Goal: Task Accomplishment & Management: Complete application form

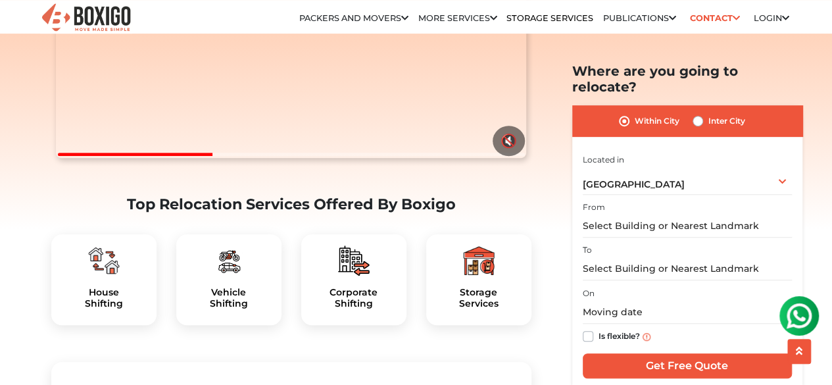
scroll to position [329, 0]
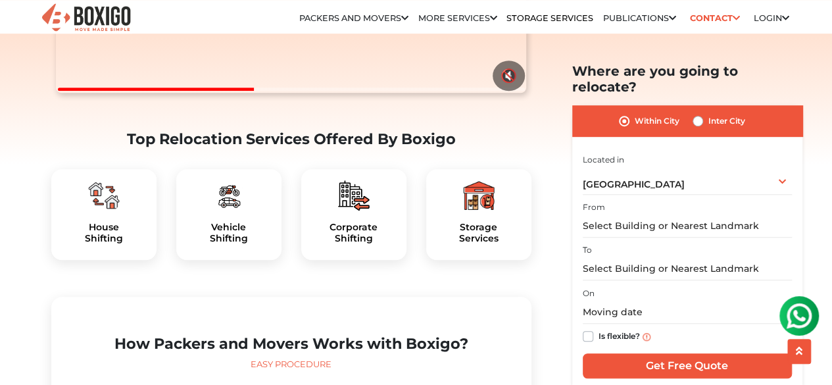
click at [109, 211] on img at bounding box center [104, 196] width 32 height 32
click at [103, 211] on img at bounding box center [104, 196] width 32 height 32
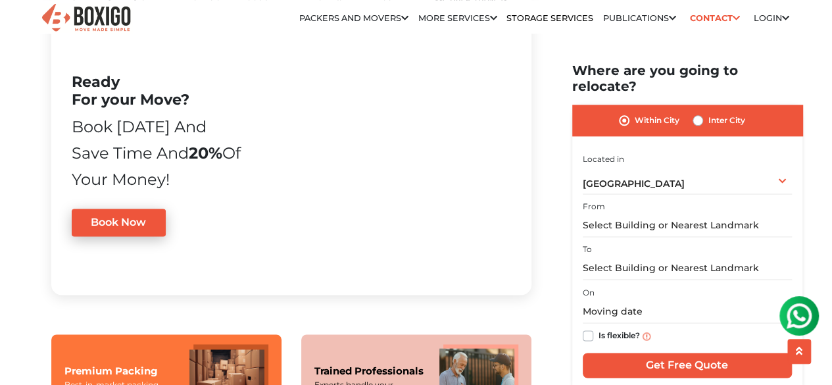
scroll to position [1118, 0]
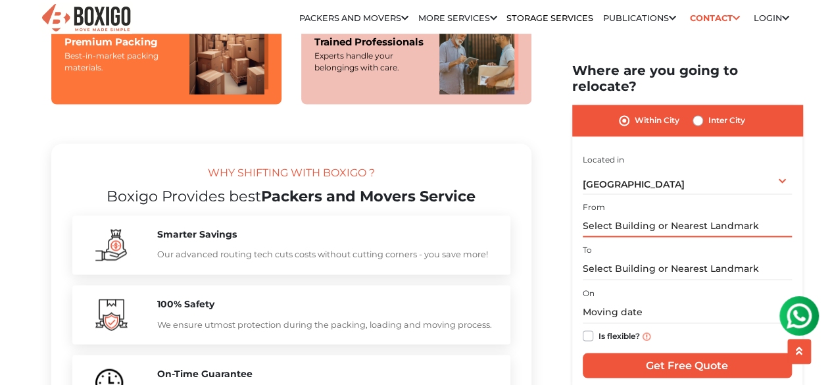
click at [602, 214] on input "text" at bounding box center [687, 225] width 209 height 23
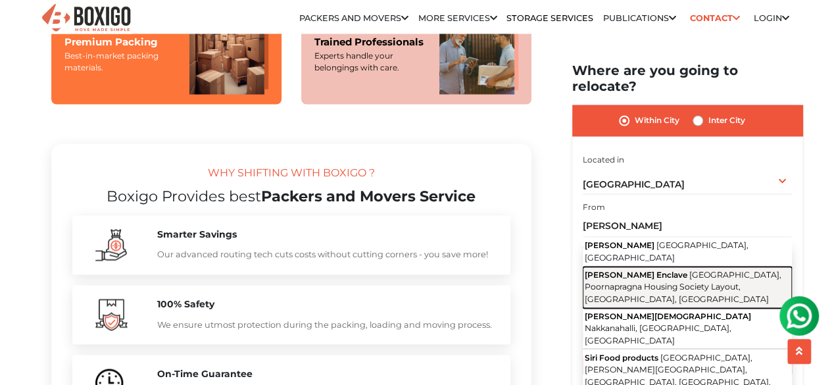
click at [641, 270] on span "[PERSON_NAME] Enclave" at bounding box center [636, 275] width 103 height 10
type input "[PERSON_NAME] Enclave, [GEOGRAPHIC_DATA], Poornapragna Housing Society Layout, …"
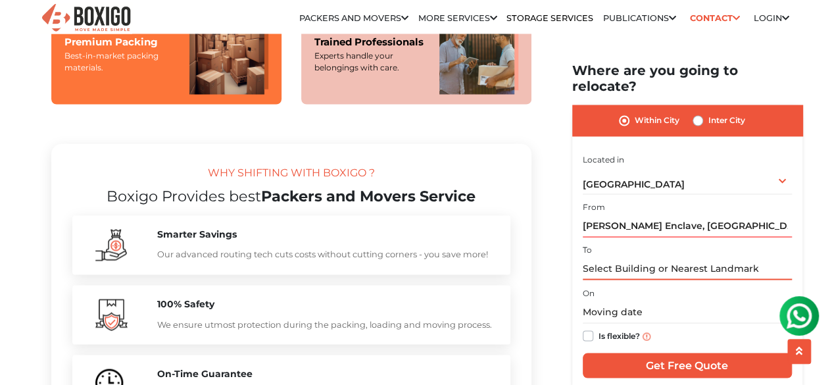
click at [593, 257] on input "text" at bounding box center [687, 268] width 209 height 23
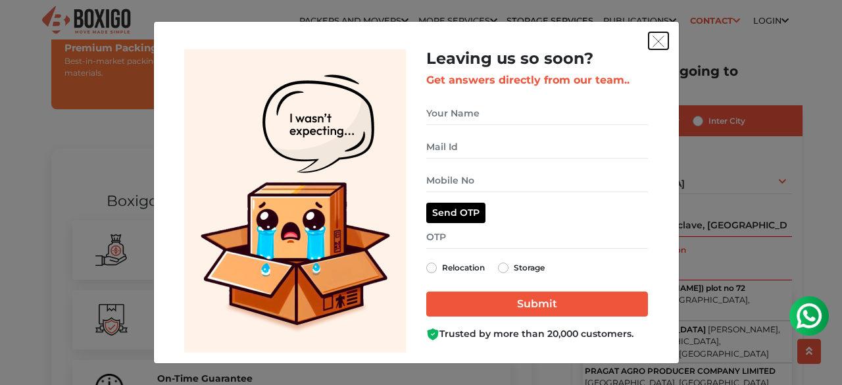
drag, startPoint x: 654, startPoint y: 37, endPoint x: 663, endPoint y: 32, distance: 10.0
click at [654, 37] on img "get free quote dialog" at bounding box center [658, 42] width 12 height 12
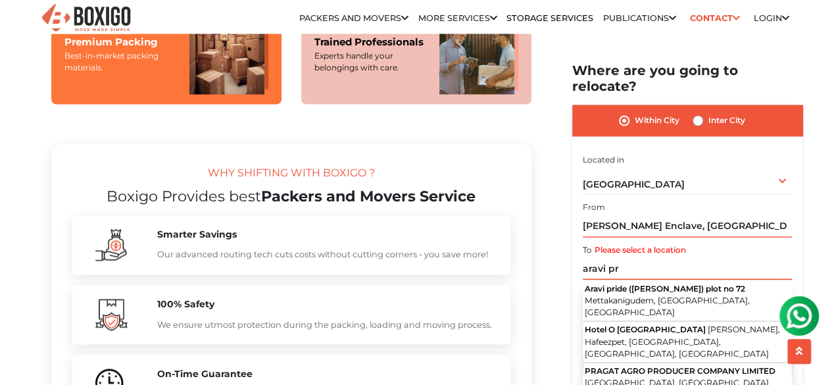
drag, startPoint x: 587, startPoint y: 248, endPoint x: 546, endPoint y: 248, distance: 40.8
paste input "Aarvi Pride"
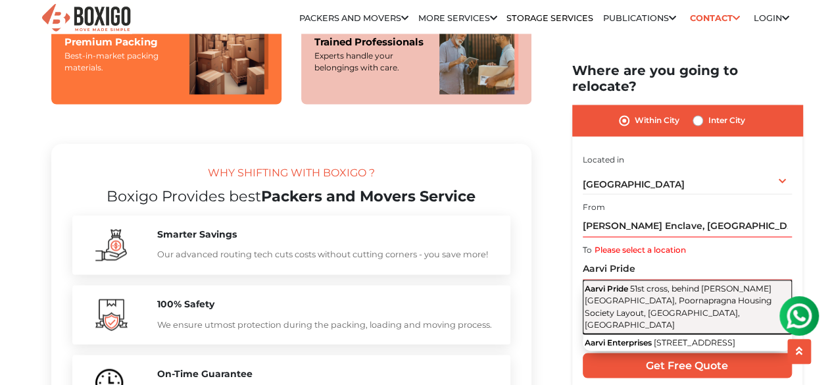
click at [666, 283] on span "51st cross, behind [PERSON_NAME][GEOGRAPHIC_DATA], Poornapragna Housing Society…" at bounding box center [678, 306] width 187 height 47
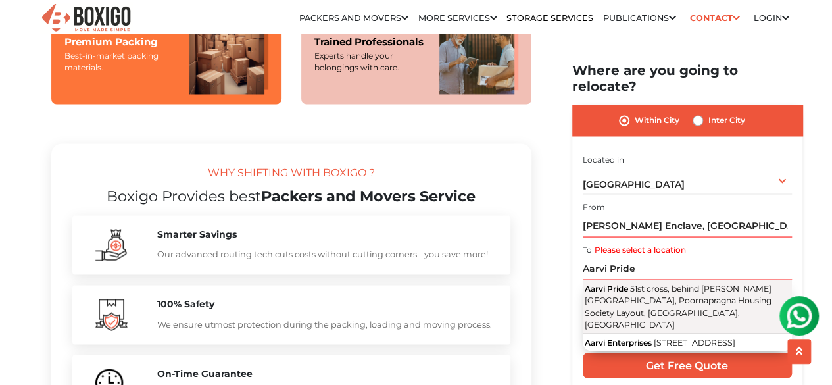
type input "Aarvi Pride, 51st cross, behind [PERSON_NAME][GEOGRAPHIC_DATA], Poornapragna Ho…"
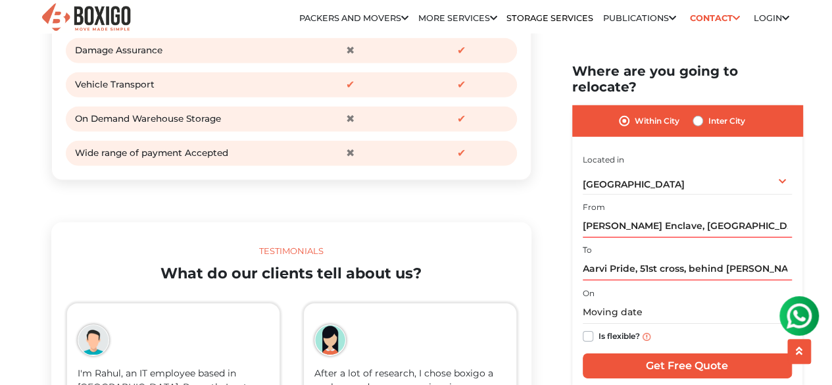
scroll to position [1620, 0]
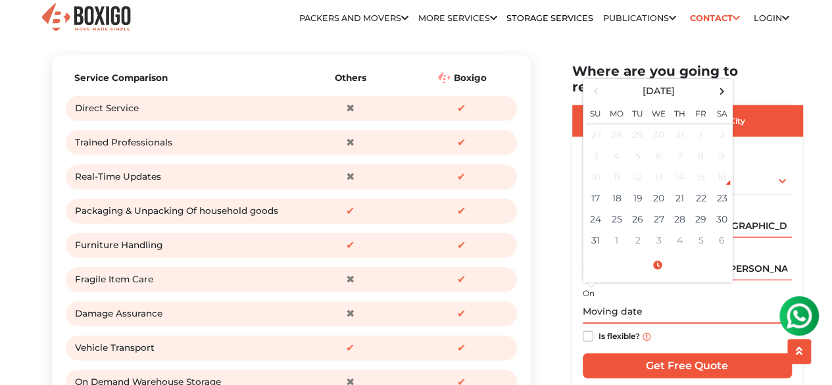
click at [612, 301] on input "text" at bounding box center [687, 312] width 209 height 23
click at [620, 187] on td "18" at bounding box center [616, 197] width 21 height 21
type input "[DATE] 12:00 AM"
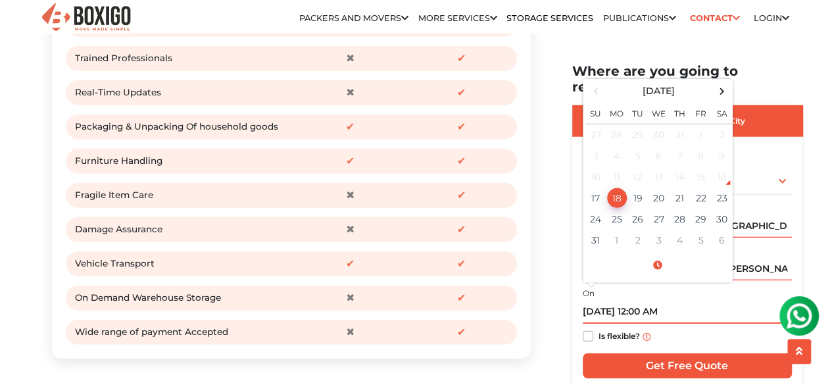
scroll to position [1752, 0]
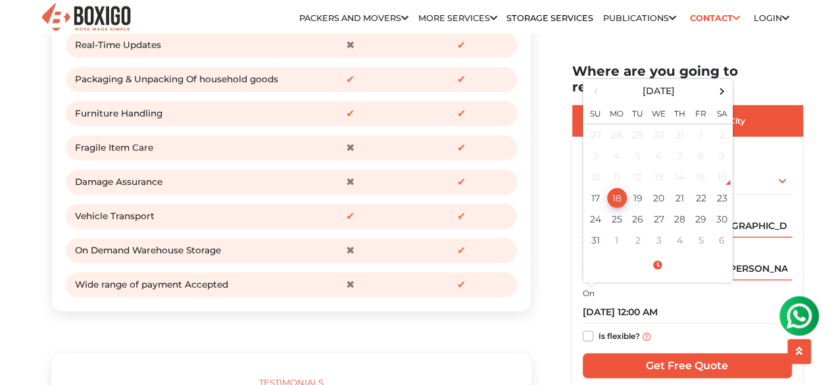
click at [598, 328] on label "Is flexible?" at bounding box center [618, 335] width 41 height 14
click at [588, 328] on input "Is flexible?" at bounding box center [588, 334] width 11 height 13
checkbox input "true"
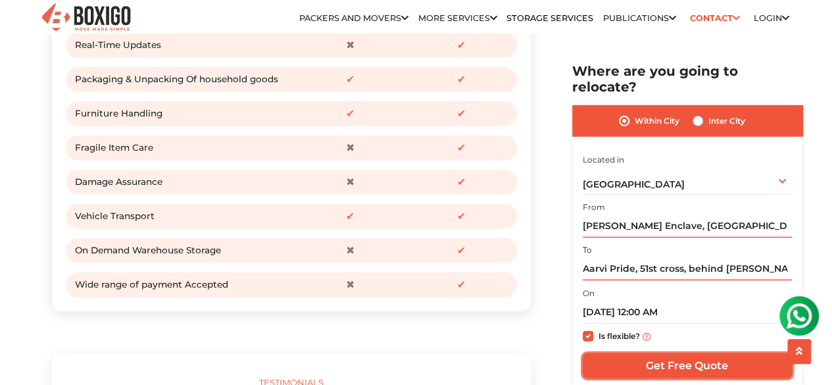
click at [687, 353] on input "Get Free Quote" at bounding box center [687, 365] width 209 height 25
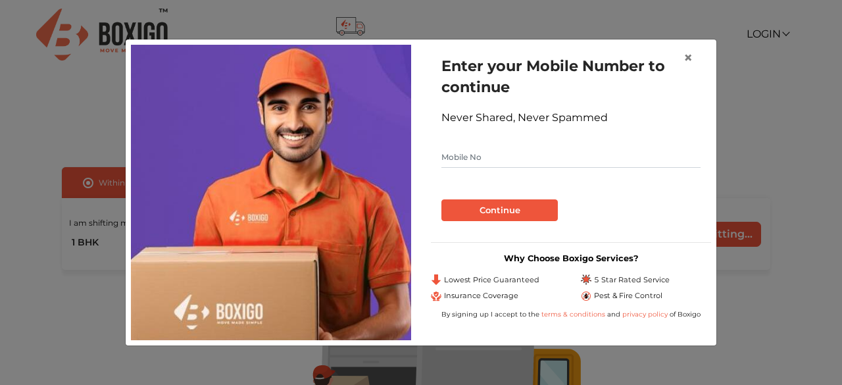
click at [472, 156] on input "text" at bounding box center [570, 157] width 259 height 21
type input "8861946436"
click at [510, 210] on button "Continue" at bounding box center [499, 210] width 116 height 22
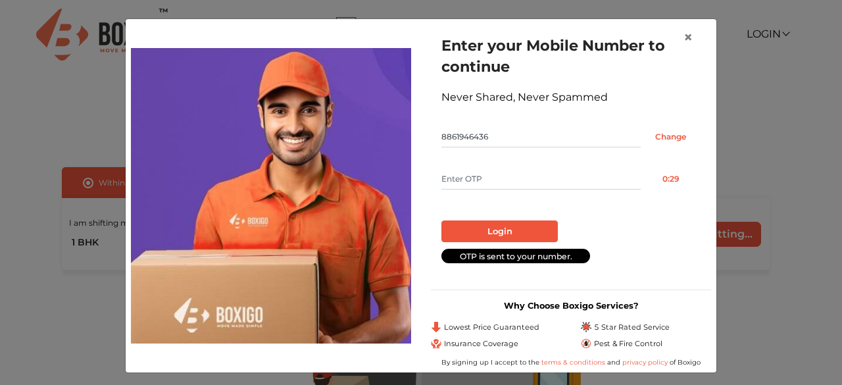
click at [454, 180] on input "text" at bounding box center [540, 178] width 199 height 21
type input "6262"
click at [485, 232] on button "Login" at bounding box center [499, 231] width 116 height 22
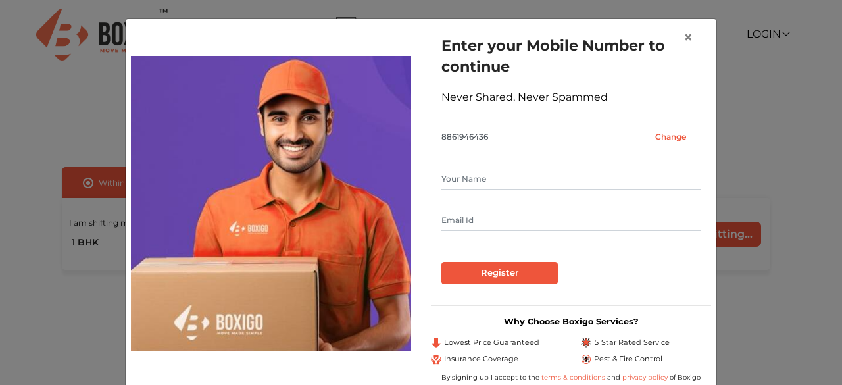
click at [468, 173] on input "text" at bounding box center [570, 178] width 259 height 21
type input "charan"
click at [449, 216] on input "text" at bounding box center [570, 220] width 259 height 21
type input "[EMAIL_ADDRESS][DOMAIN_NAME]"
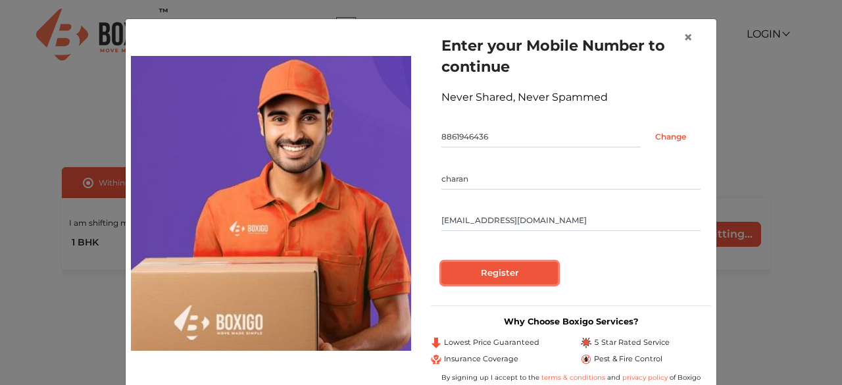
click at [508, 272] on input "Register" at bounding box center [499, 273] width 116 height 22
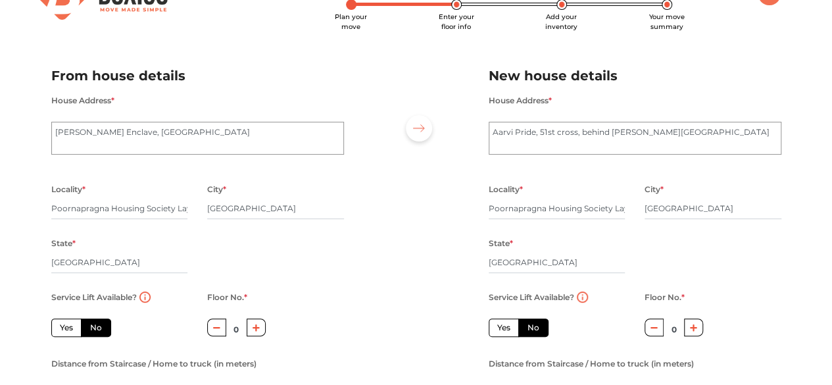
scroll to position [132, 0]
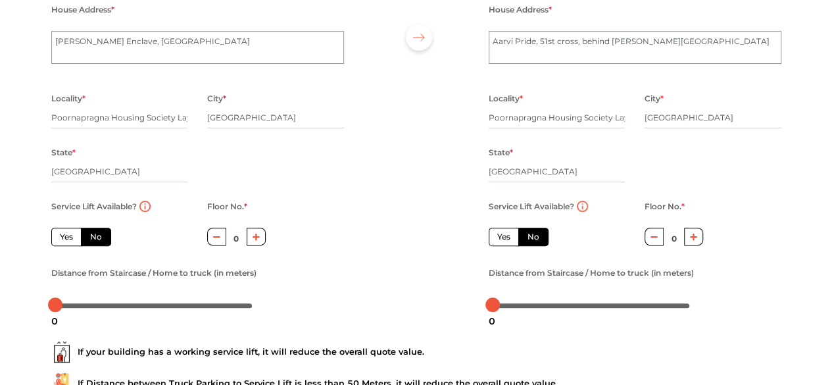
click at [256, 238] on icon "button" at bounding box center [256, 236] width 7 height 7
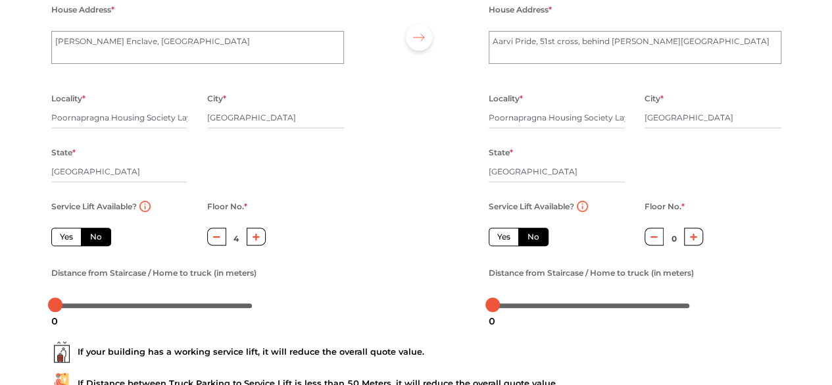
type input "5"
click at [693, 237] on icon "button" at bounding box center [693, 236] width 7 height 7
type input "3"
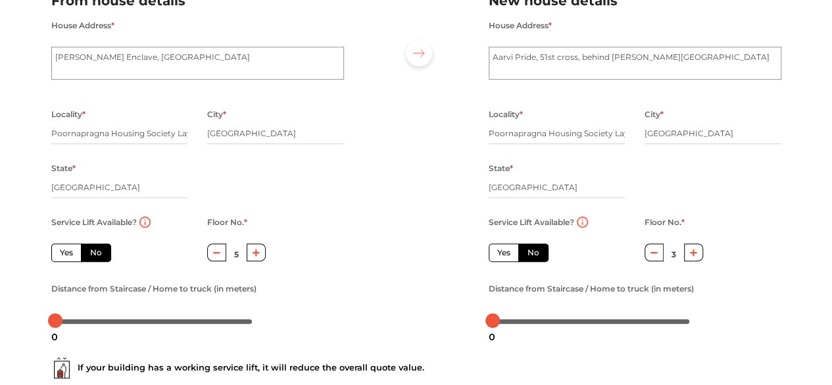
scroll to position [237, 0]
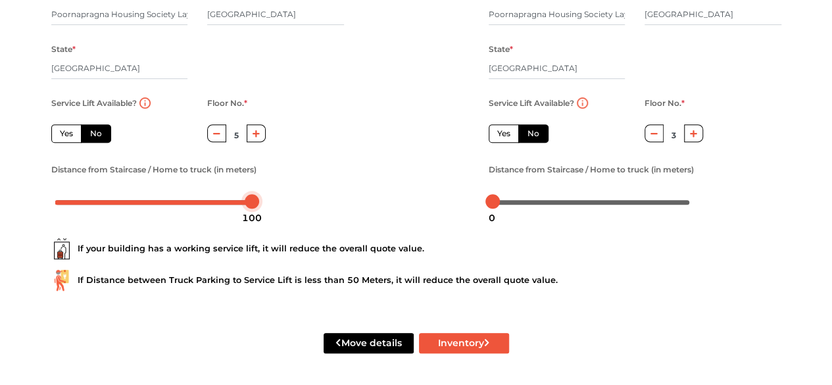
drag, startPoint x: 57, startPoint y: 201, endPoint x: 285, endPoint y: 206, distance: 228.3
click at [112, 203] on div at bounding box center [153, 201] width 197 height 8
click at [112, 203] on div at bounding box center [112, 201] width 14 height 14
drag, startPoint x: 112, startPoint y: 203, endPoint x: 104, endPoint y: 203, distance: 7.9
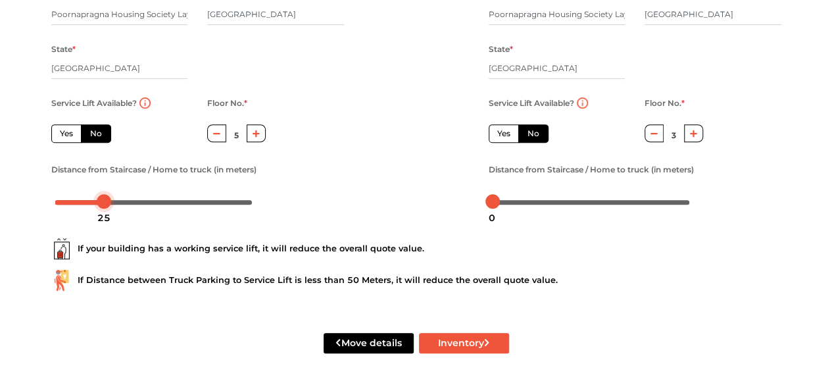
click at [104, 203] on div at bounding box center [104, 201] width 14 height 14
click at [103, 201] on div at bounding box center [104, 201] width 14 height 14
drag, startPoint x: 495, startPoint y: 201, endPoint x: 543, endPoint y: 203, distance: 48.7
click at [543, 203] on div at bounding box center [541, 201] width 14 height 14
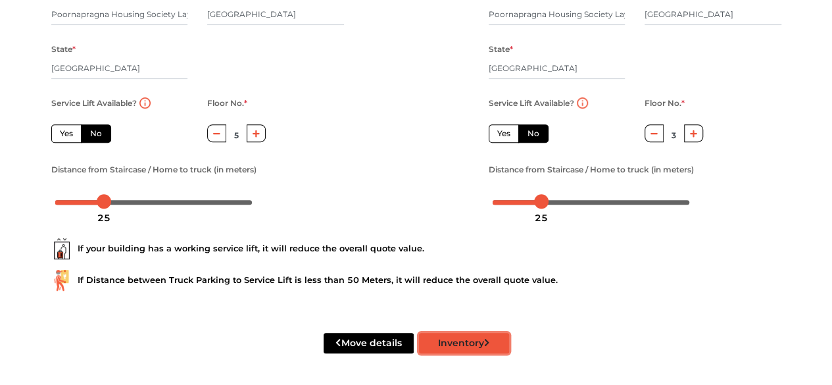
click at [468, 341] on button "Inventory" at bounding box center [464, 343] width 90 height 20
radio input "true"
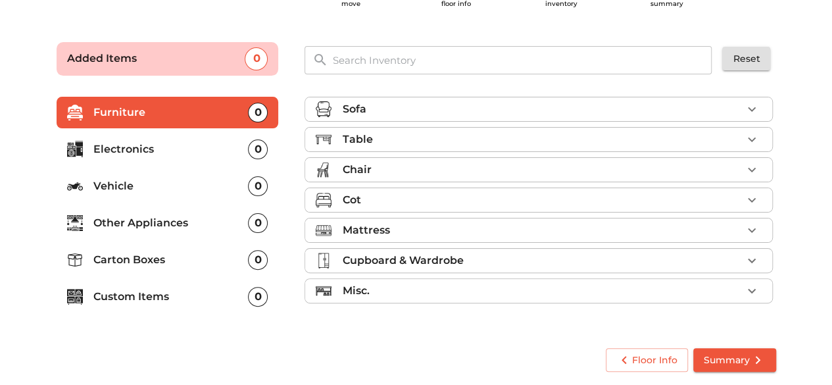
scroll to position [63, 0]
click at [752, 110] on icon "button" at bounding box center [752, 109] width 8 height 5
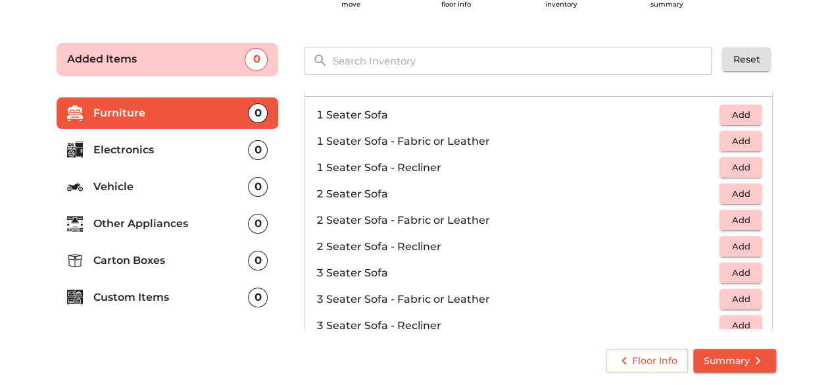
scroll to position [27, 0]
click at [743, 112] on span "Add" at bounding box center [740, 113] width 29 height 15
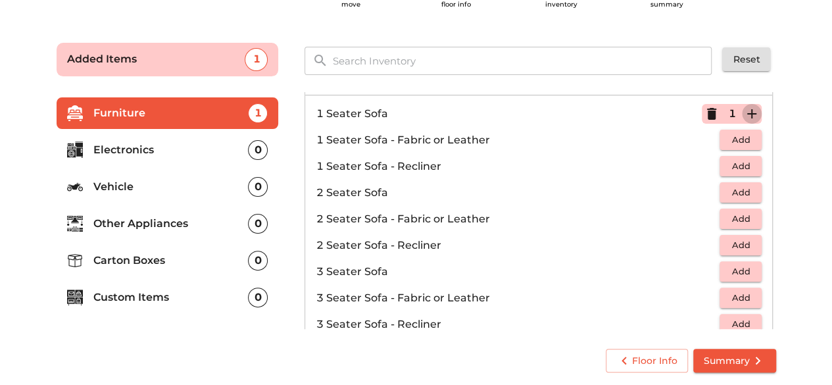
click at [750, 111] on icon "button" at bounding box center [752, 114] width 16 height 16
click at [742, 270] on span "Add" at bounding box center [740, 271] width 29 height 15
drag, startPoint x: 826, startPoint y: 222, endPoint x: 810, endPoint y: 220, distance: 15.8
click at [825, 222] on main "Plan your move Enter your floor info Add your inventory Your move summary Added…" at bounding box center [416, 205] width 832 height 362
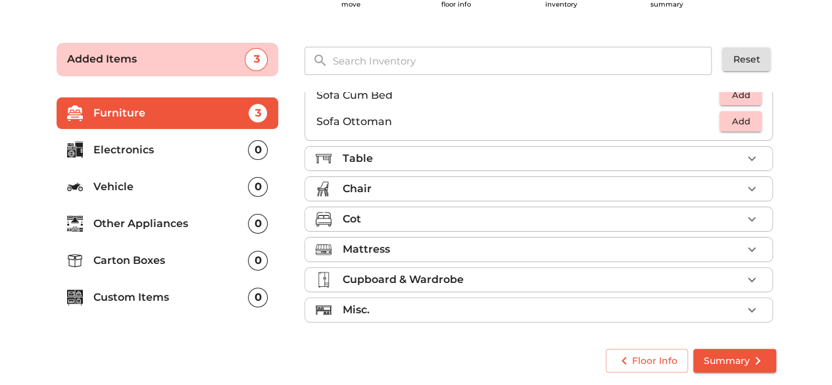
scroll to position [388, 0]
click at [748, 156] on icon "button" at bounding box center [752, 157] width 8 height 5
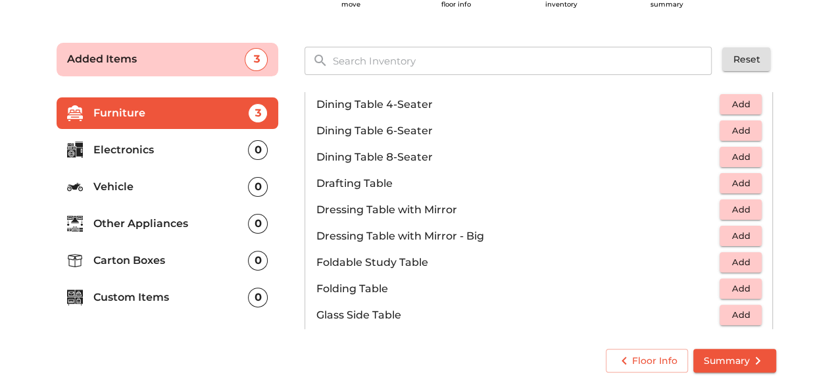
scroll to position [256, 0]
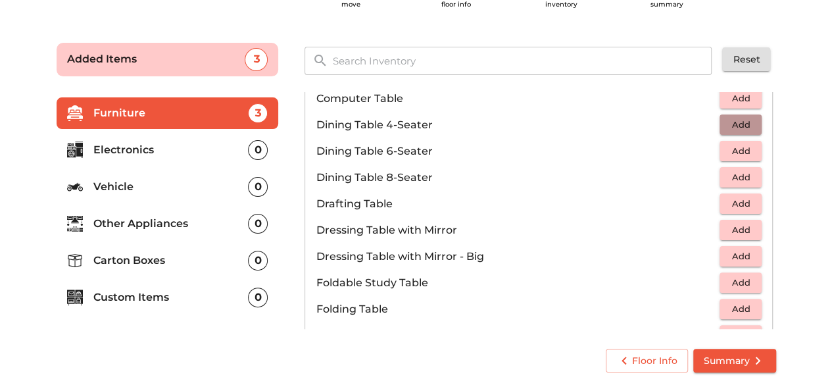
click at [731, 124] on span "Add" at bounding box center [740, 124] width 29 height 15
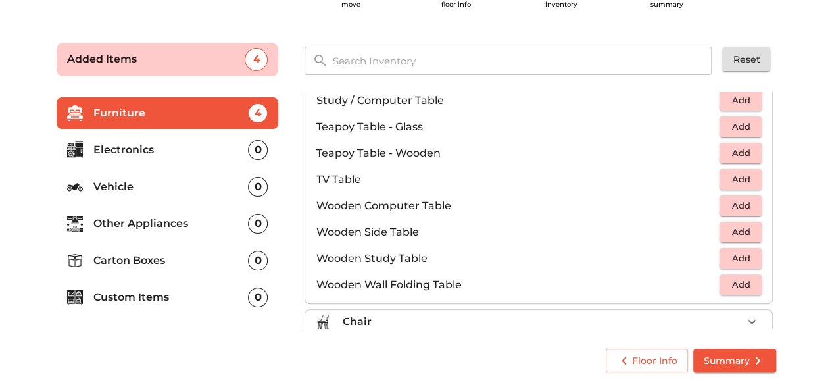
scroll to position [783, 0]
click at [739, 174] on span "Add" at bounding box center [740, 177] width 29 height 15
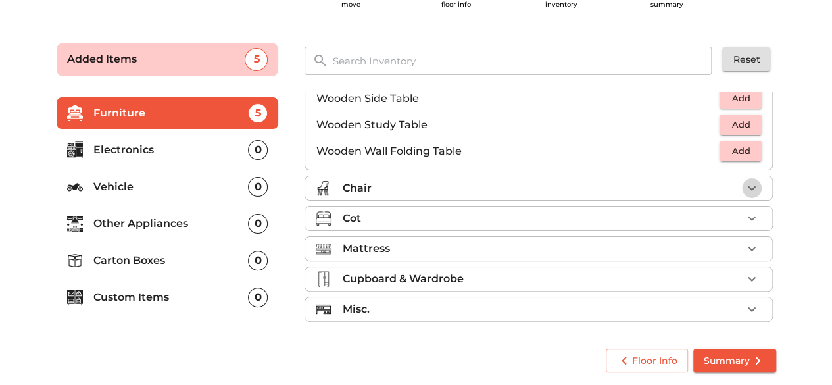
click at [744, 183] on icon "button" at bounding box center [752, 188] width 16 height 16
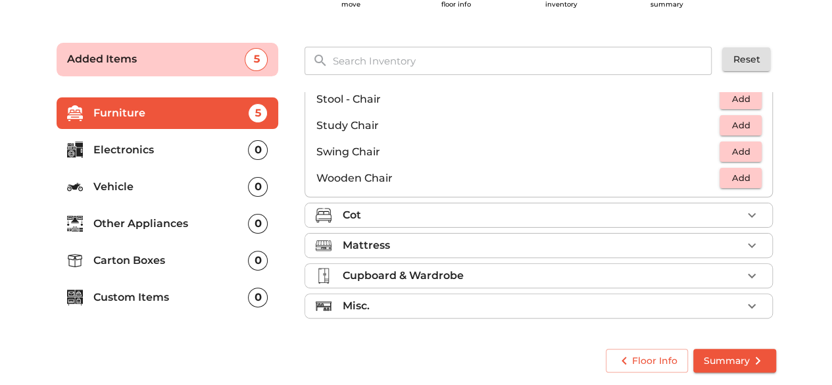
scroll to position [546, 0]
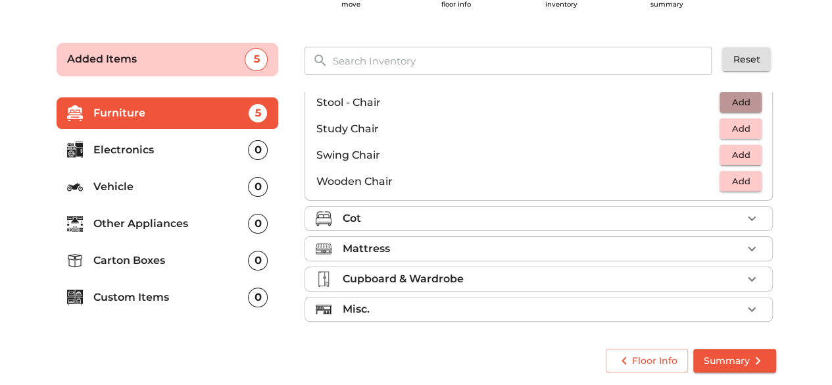
click at [735, 101] on span "Add" at bounding box center [740, 102] width 29 height 15
click at [746, 214] on icon "button" at bounding box center [752, 218] width 16 height 16
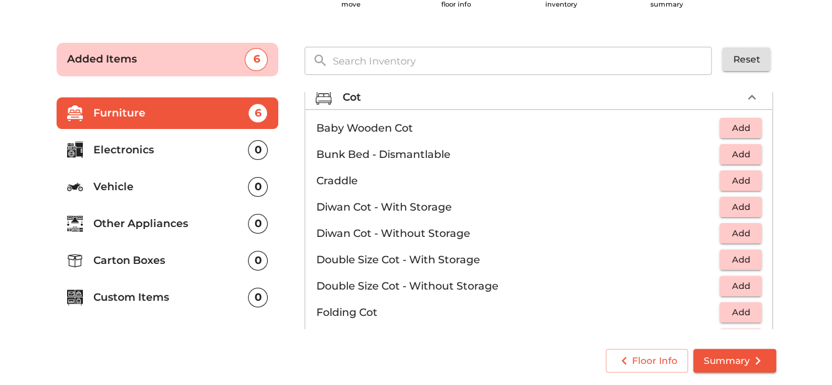
scroll to position [94, 0]
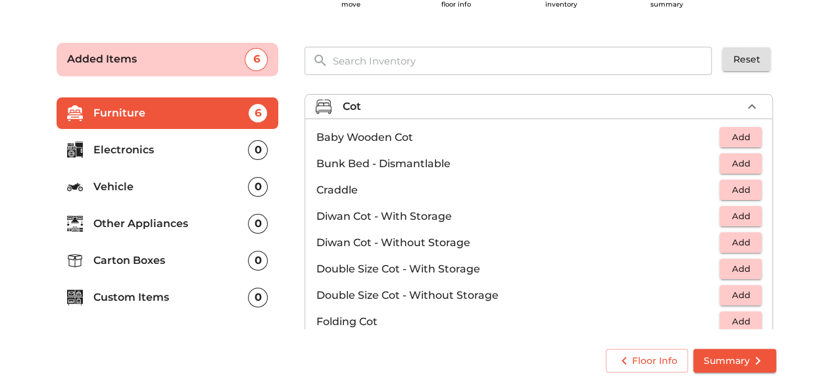
click at [730, 289] on span "Add" at bounding box center [740, 294] width 29 height 15
click at [744, 290] on icon "button" at bounding box center [752, 295] width 16 height 16
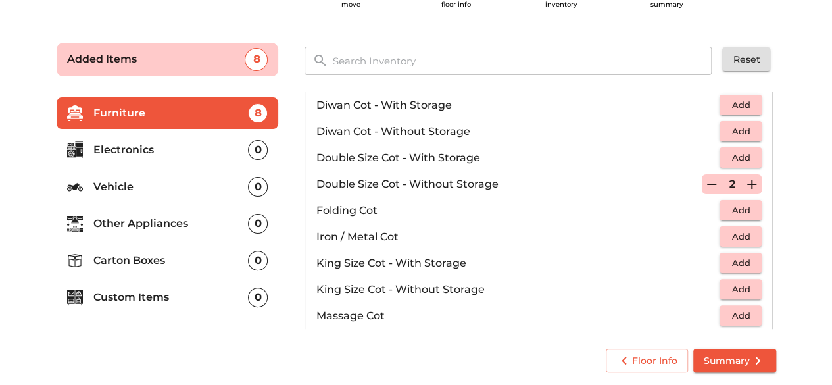
scroll to position [226, 0]
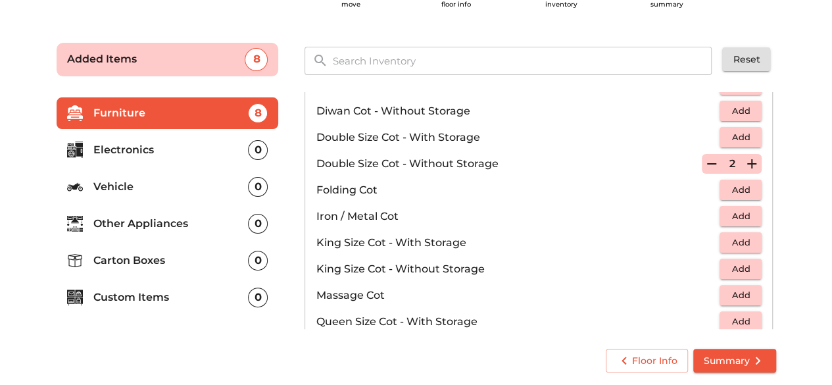
click at [704, 162] on icon "button" at bounding box center [712, 164] width 16 height 16
click at [737, 262] on span "Add" at bounding box center [740, 268] width 29 height 15
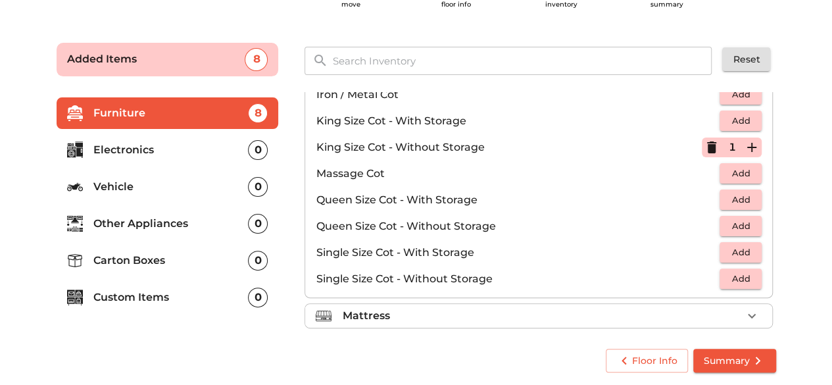
scroll to position [414, 0]
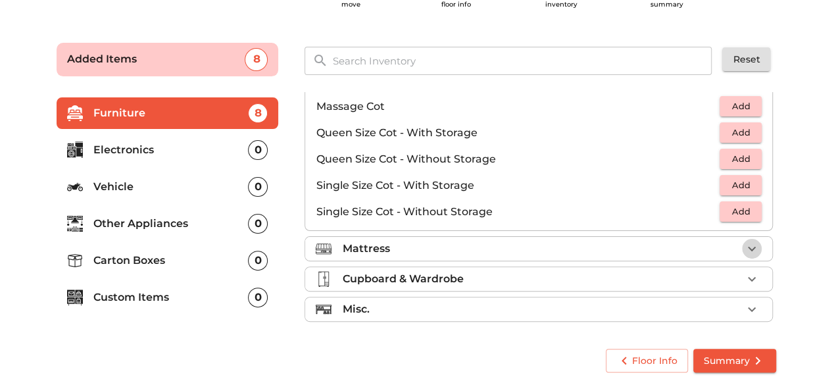
click at [747, 243] on icon "button" at bounding box center [752, 249] width 16 height 16
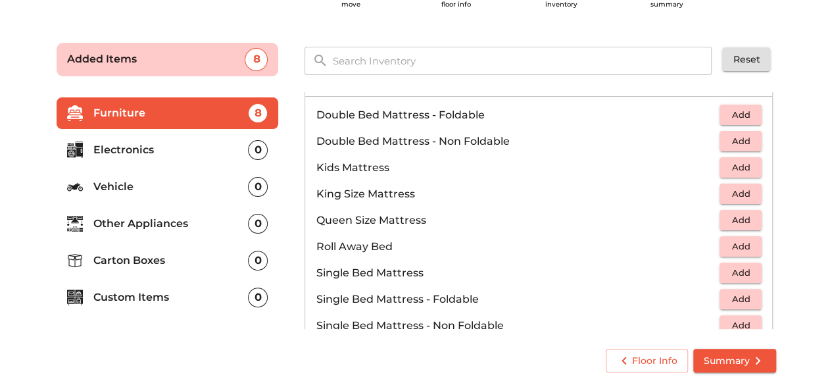
scroll to position [146, 0]
click at [739, 139] on span "Add" at bounding box center [740, 141] width 29 height 15
click at [707, 141] on icon "button" at bounding box center [711, 142] width 9 height 12
click at [738, 193] on span "Add" at bounding box center [740, 194] width 29 height 15
click at [730, 246] on span "Add" at bounding box center [740, 246] width 29 height 15
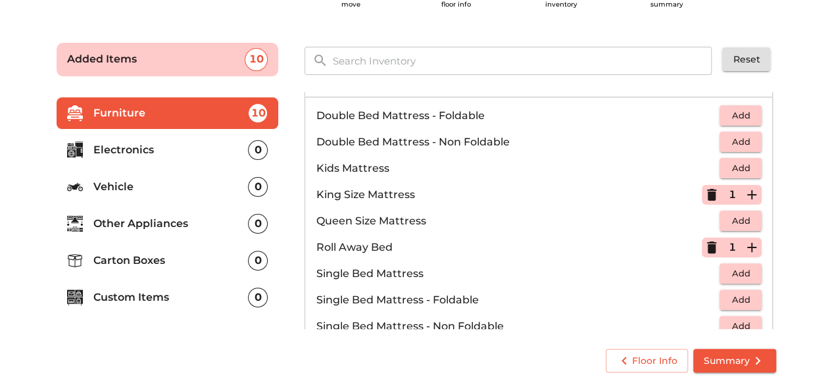
click at [748, 241] on icon "button" at bounding box center [752, 247] width 16 height 16
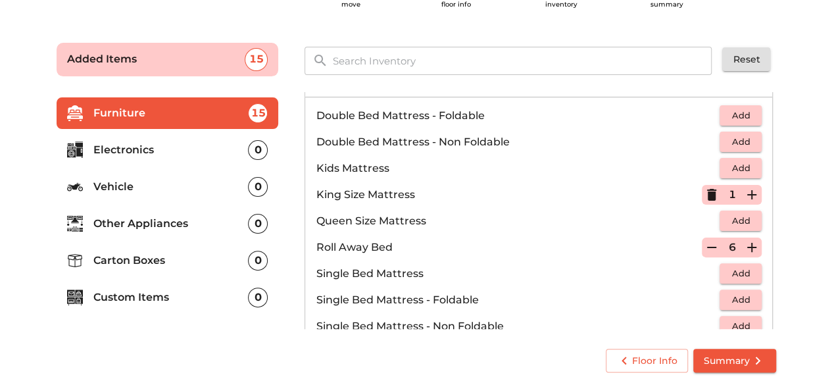
click at [704, 243] on icon "button" at bounding box center [712, 247] width 16 height 16
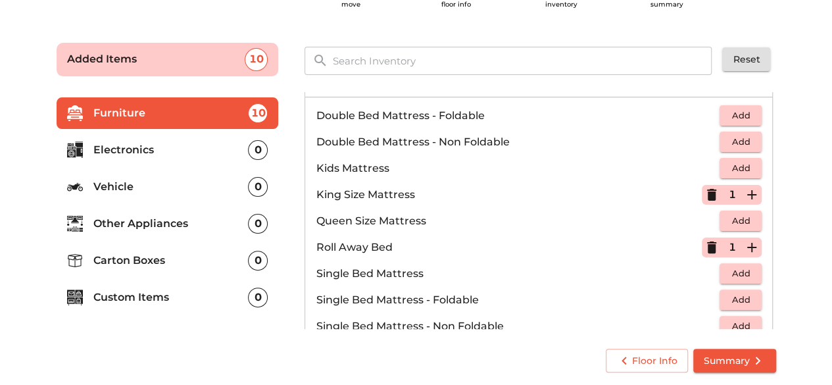
click at [707, 243] on icon "button" at bounding box center [711, 247] width 9 height 12
click at [738, 295] on span "Add" at bounding box center [740, 299] width 29 height 15
click at [747, 297] on icon "button" at bounding box center [751, 299] width 9 height 9
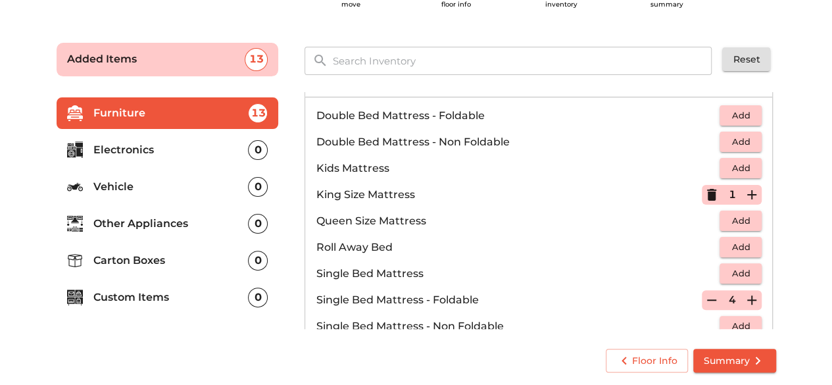
click at [747, 297] on icon "button" at bounding box center [751, 299] width 9 height 9
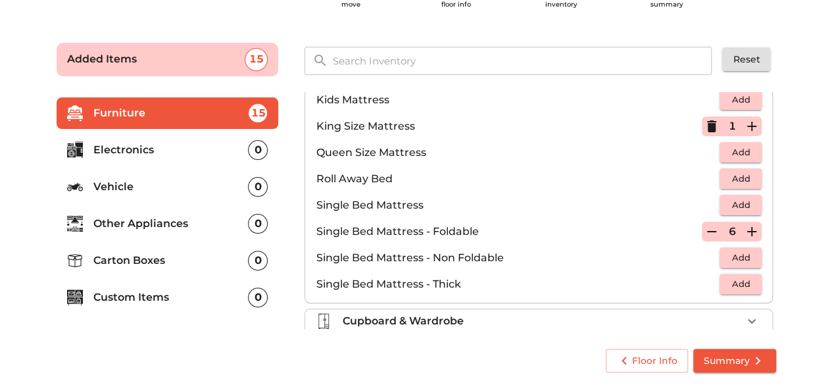
scroll to position [256, 0]
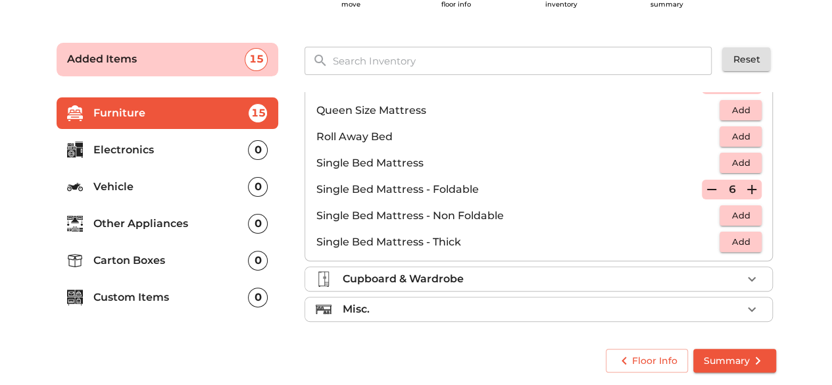
click at [407, 276] on p "Cupboard & Wardrobe" at bounding box center [402, 279] width 121 height 16
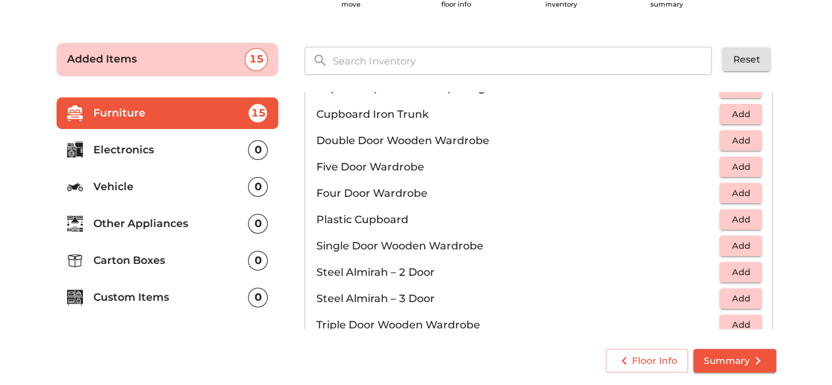
click at [721, 145] on button "Add" at bounding box center [740, 140] width 42 height 20
click at [748, 138] on icon "button" at bounding box center [752, 141] width 16 height 16
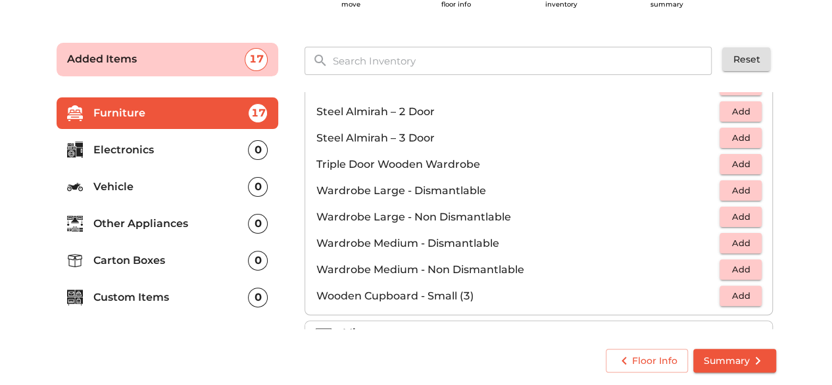
scroll to position [441, 0]
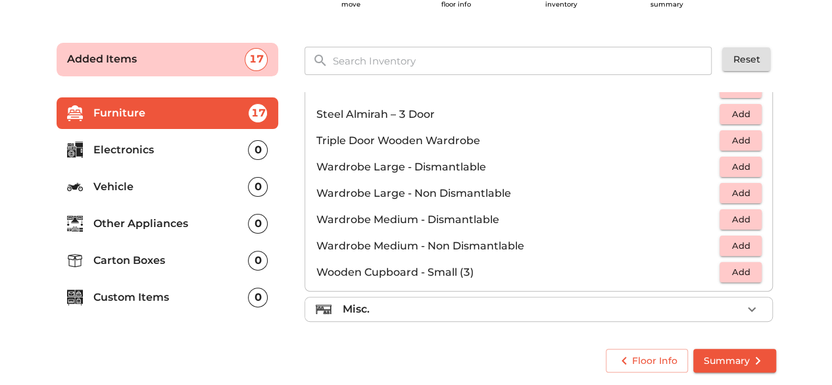
click at [150, 142] on p "Electronics" at bounding box center [170, 150] width 155 height 16
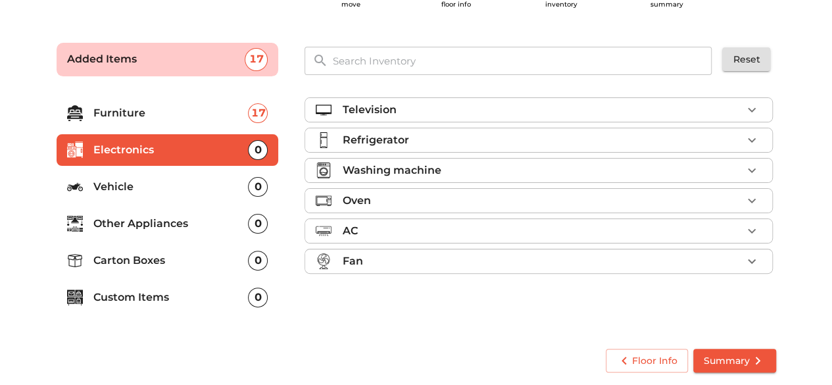
click at [756, 109] on icon "button" at bounding box center [752, 110] width 16 height 16
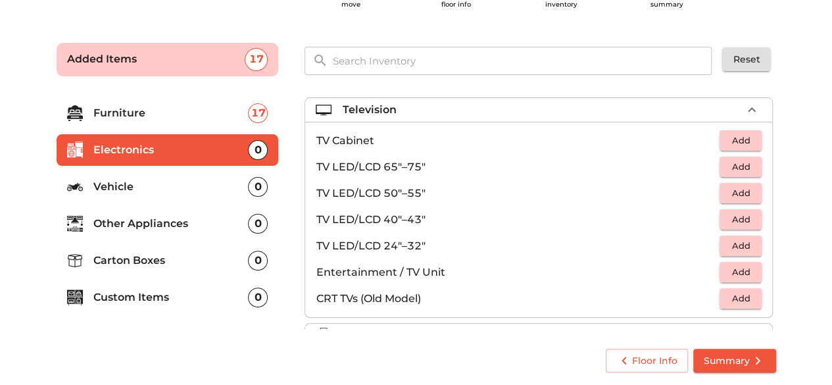
click at [734, 216] on span "Add" at bounding box center [740, 219] width 29 height 15
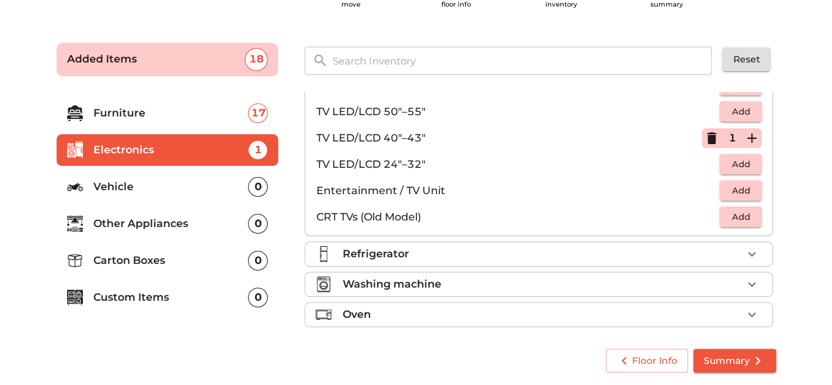
scroll to position [132, 0]
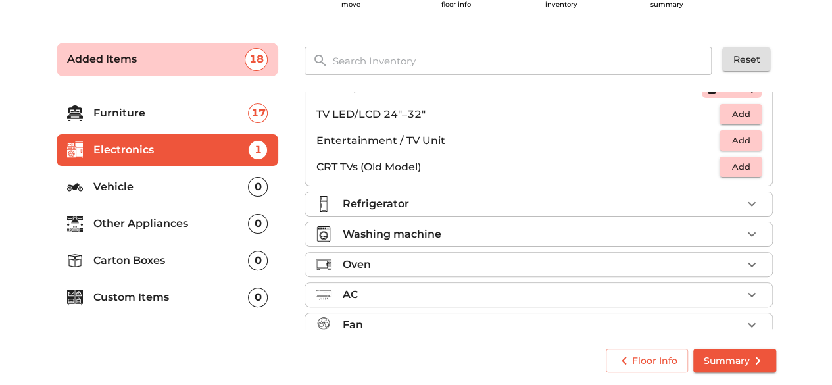
click at [614, 205] on div "Refrigerator" at bounding box center [542, 204] width 400 height 16
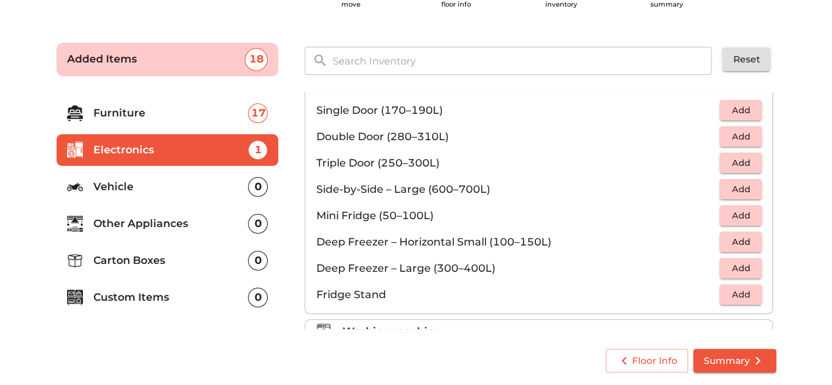
scroll to position [36, 0]
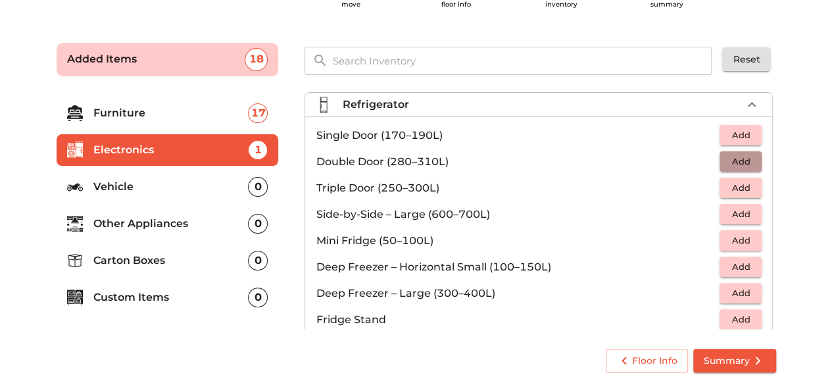
click at [726, 159] on span "Add" at bounding box center [740, 161] width 29 height 15
click at [796, 230] on main "Plan your move Enter your floor info Add your inventory Your move summary Added…" at bounding box center [416, 205] width 832 height 362
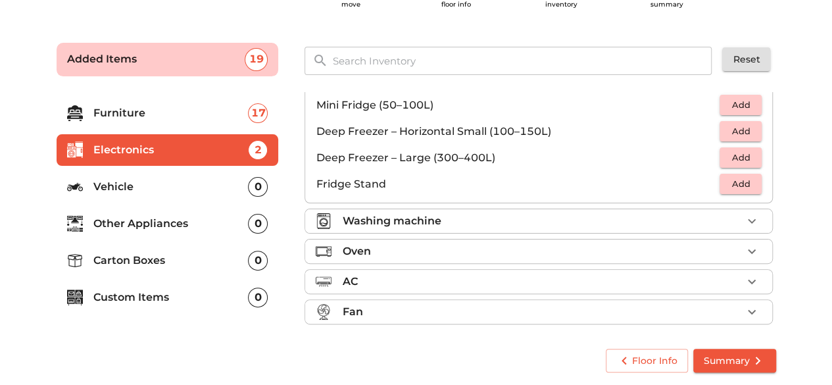
click at [584, 222] on div "Washing machine" at bounding box center [542, 221] width 400 height 16
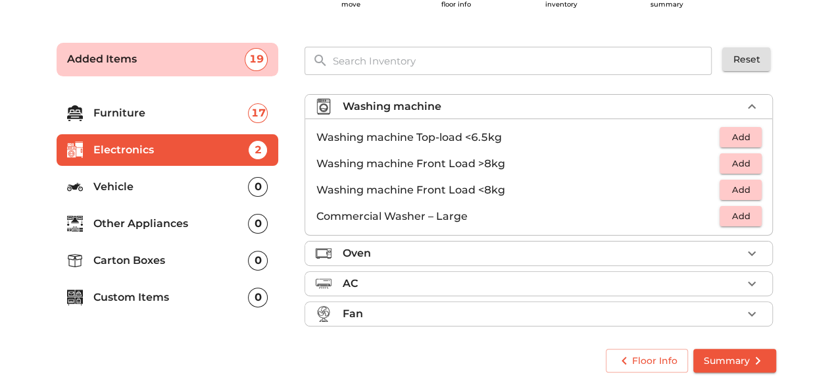
scroll to position [60, 0]
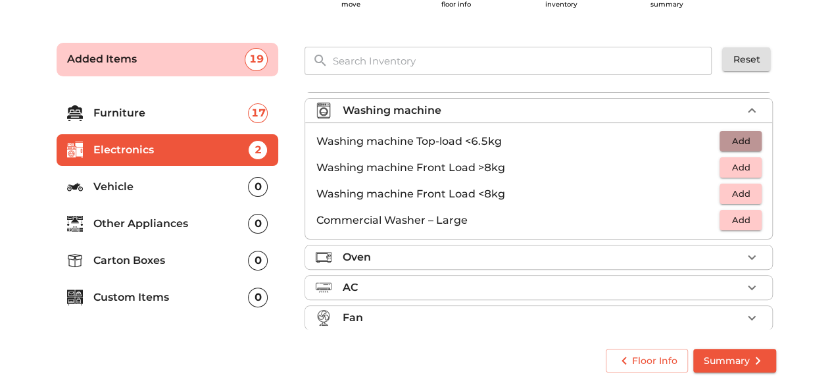
click at [734, 138] on span "Add" at bounding box center [740, 141] width 29 height 15
click at [744, 255] on icon "button" at bounding box center [752, 257] width 16 height 16
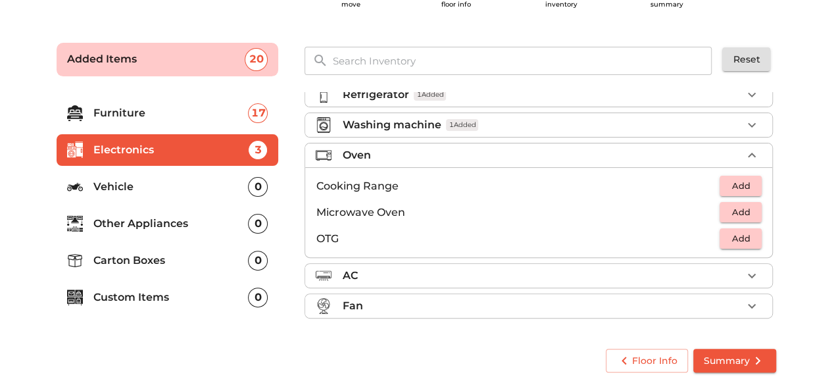
scroll to position [42, 0]
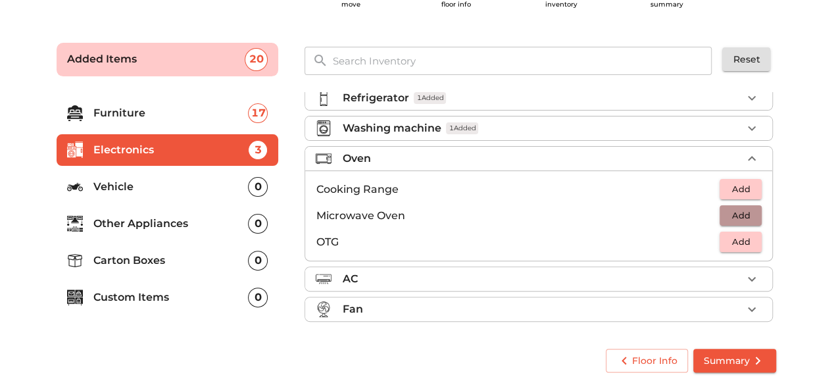
click at [730, 211] on span "Add" at bounding box center [740, 215] width 29 height 15
click at [738, 238] on span "Add" at bounding box center [740, 241] width 29 height 15
click at [816, 280] on main "Plan your move Enter your floor info Add your inventory Your move summary Added…" at bounding box center [416, 205] width 832 height 362
click at [391, 304] on div "Fan" at bounding box center [542, 309] width 400 height 16
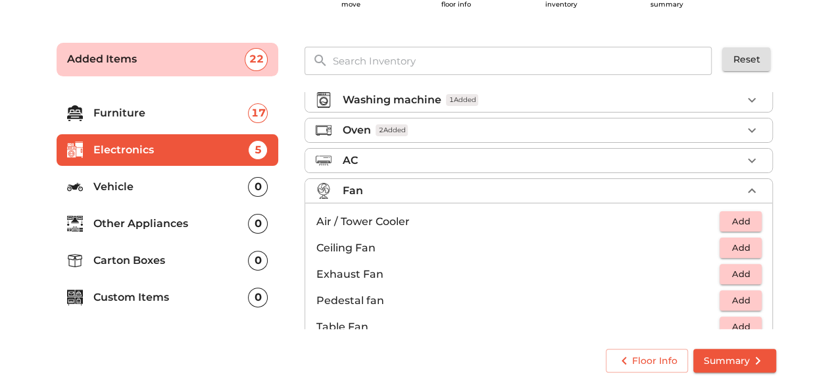
scroll to position [95, 0]
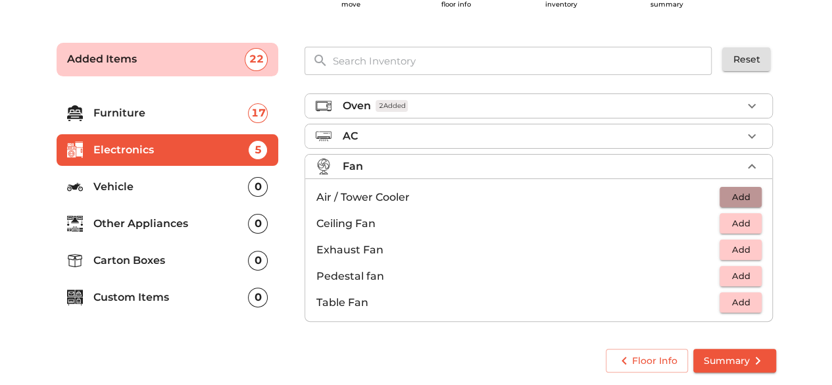
click at [733, 192] on span "Add" at bounding box center [740, 196] width 29 height 15
click at [807, 250] on main "Plan your move Enter your floor info Add your inventory Your move summary Added…" at bounding box center [416, 205] width 832 height 362
click at [138, 224] on p "Other Appliances" at bounding box center [170, 224] width 155 height 16
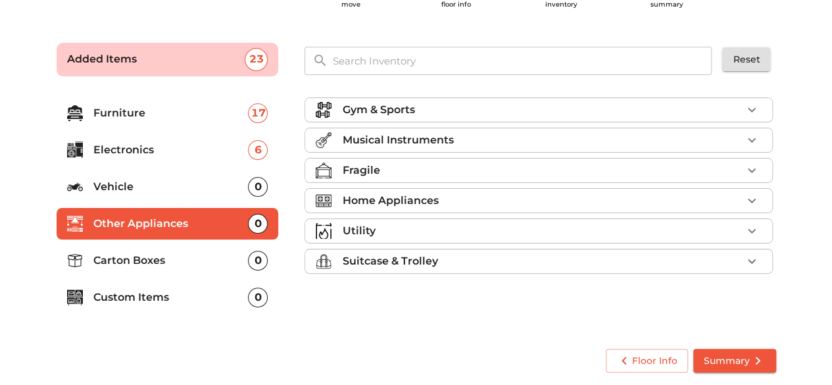
click at [474, 195] on div "Home Appliances" at bounding box center [542, 201] width 400 height 16
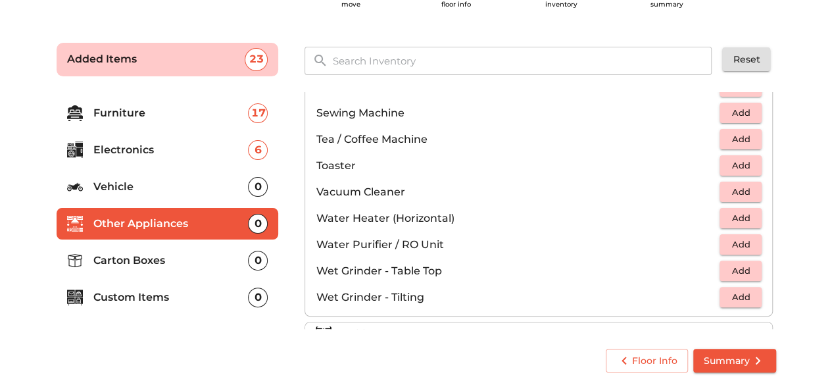
scroll to position [910, 0]
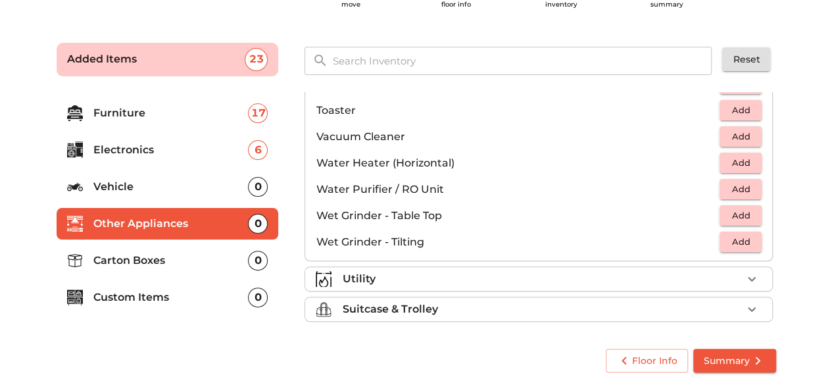
click at [393, 273] on div "Utility" at bounding box center [542, 279] width 400 height 16
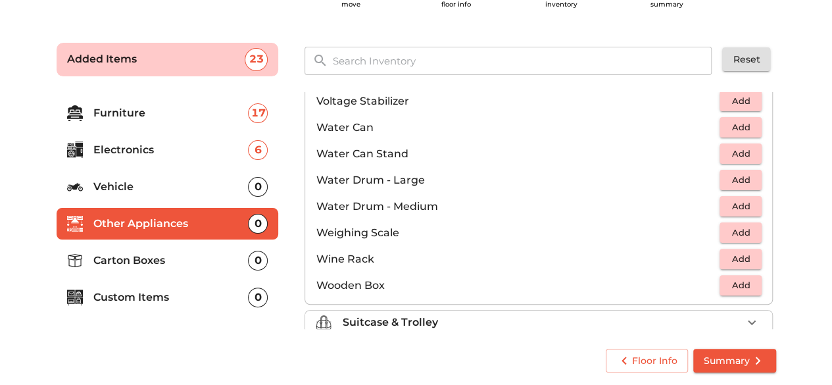
scroll to position [989, 0]
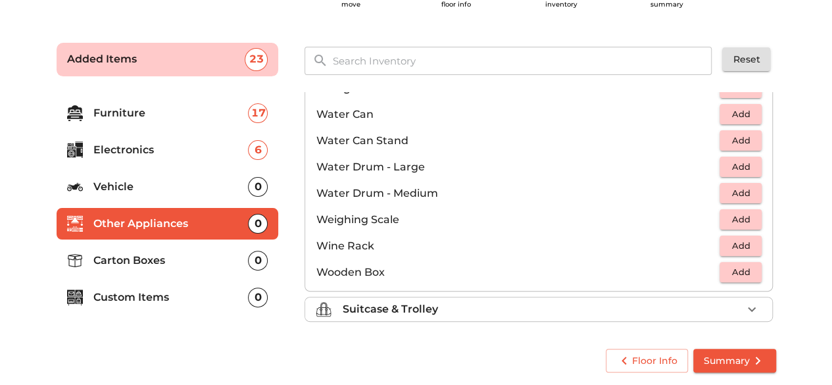
click at [395, 301] on p "Suitcase & Trolley" at bounding box center [389, 309] width 95 height 16
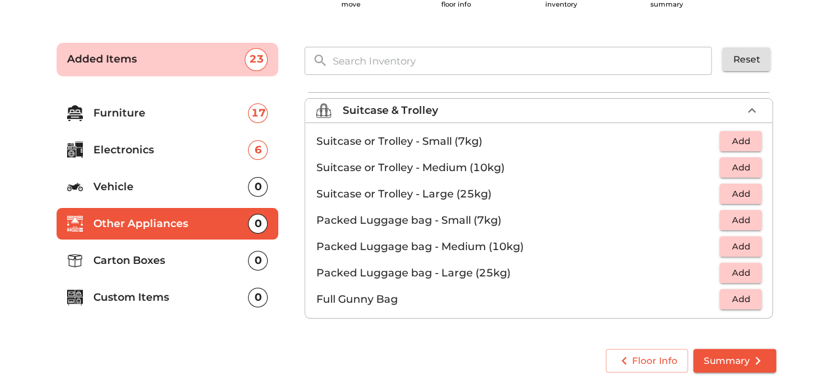
scroll to position [147, 0]
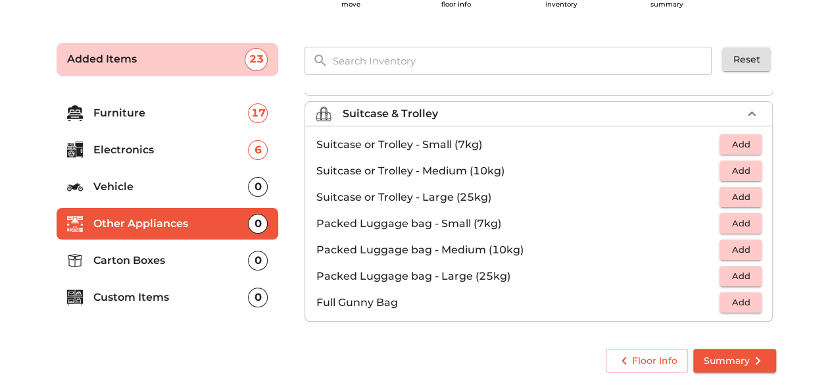
click at [732, 192] on span "Add" at bounding box center [740, 196] width 29 height 15
click at [747, 195] on icon "button" at bounding box center [752, 197] width 16 height 16
click at [134, 257] on p "Carton Boxes" at bounding box center [170, 261] width 155 height 16
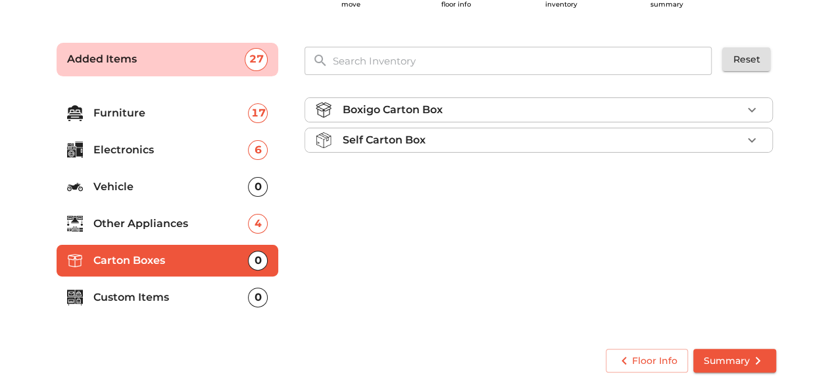
scroll to position [0, 0]
click at [435, 112] on p "Boxigo Carton Box" at bounding box center [392, 110] width 100 height 16
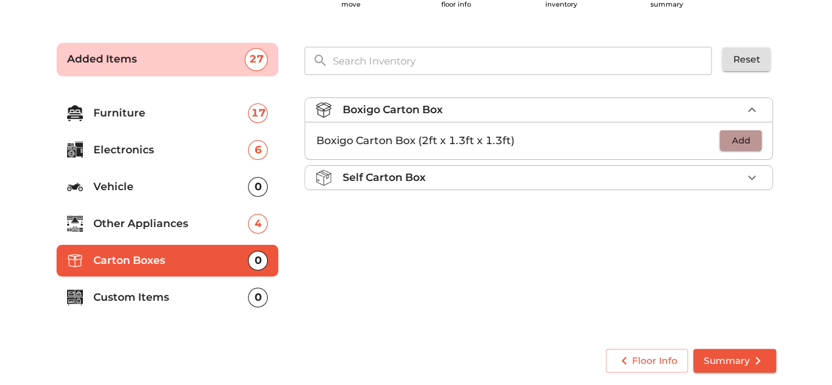
click at [738, 135] on span "Add" at bounding box center [740, 140] width 29 height 15
click at [752, 137] on icon "button" at bounding box center [751, 140] width 9 height 9
click at [751, 140] on icon "button" at bounding box center [752, 141] width 16 height 16
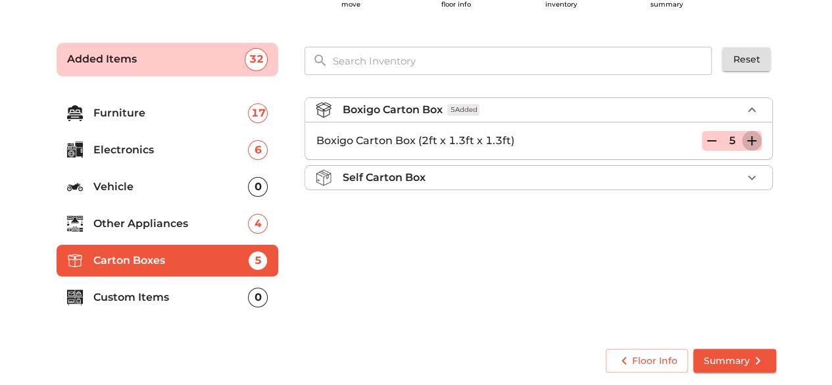
click at [751, 140] on icon "button" at bounding box center [752, 141] width 16 height 16
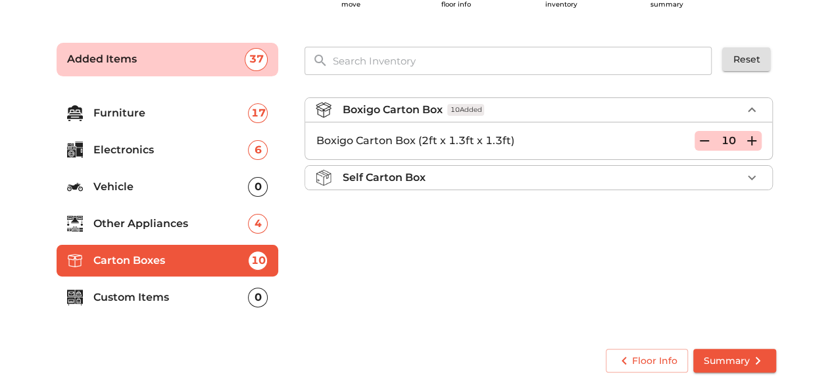
click at [751, 140] on icon "button" at bounding box center [752, 141] width 16 height 16
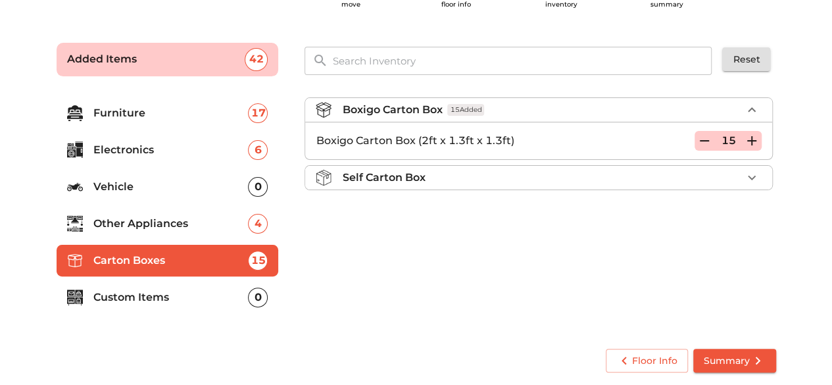
click at [751, 140] on icon "button" at bounding box center [752, 141] width 16 height 16
click at [705, 140] on icon "button" at bounding box center [704, 140] width 9 height 1
click at [141, 299] on p "Custom Items" at bounding box center [170, 297] width 155 height 16
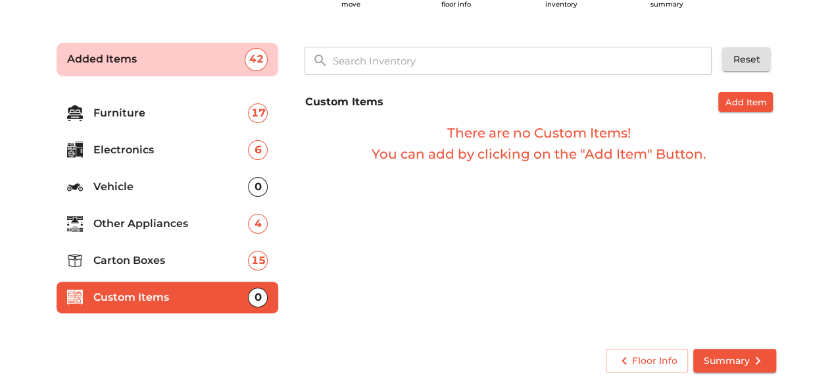
click at [736, 357] on span "Summary" at bounding box center [735, 361] width 62 height 16
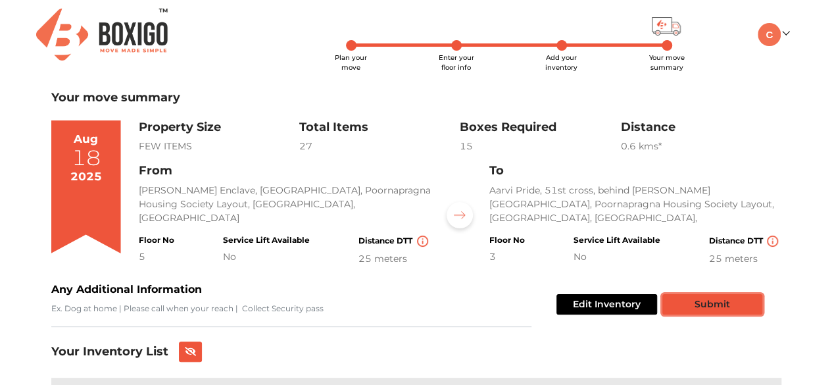
click at [714, 304] on button "Submit" at bounding box center [712, 304] width 100 height 20
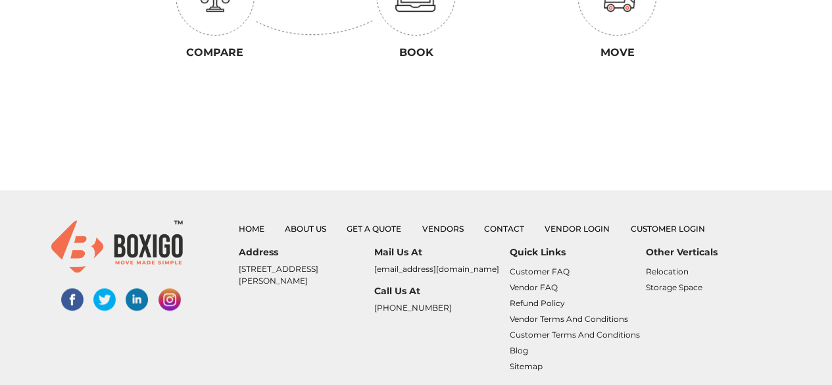
scroll to position [460, 0]
